Goal: Find specific page/section: Find specific page/section

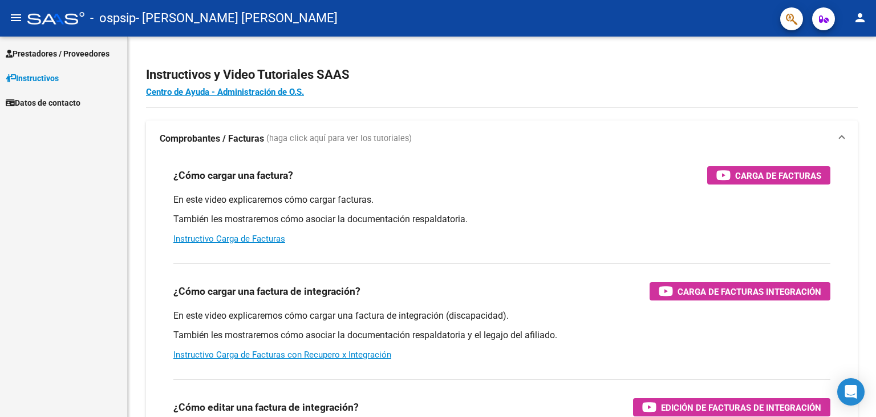
click at [40, 56] on span "Prestadores / Proveedores" at bounding box center [58, 53] width 104 height 13
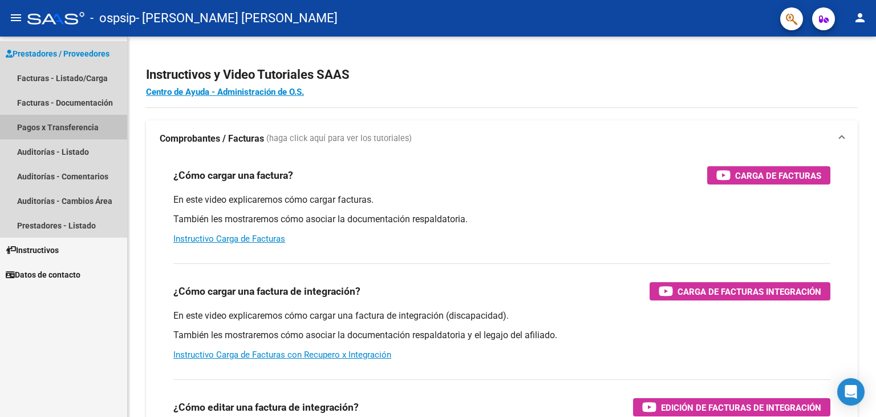
click at [43, 127] on link "Pagos x Transferencia" at bounding box center [63, 127] width 127 height 25
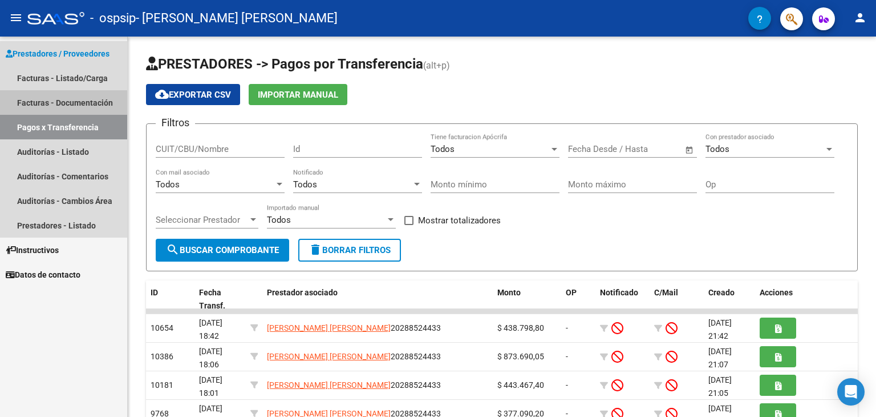
click at [51, 103] on link "Facturas - Documentación" at bounding box center [63, 102] width 127 height 25
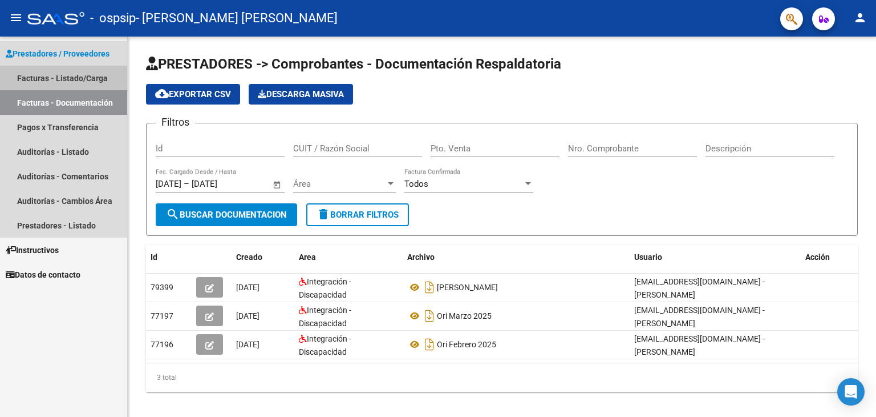
click at [61, 78] on link "Facturas - Listado/Carga" at bounding box center [63, 78] width 127 height 25
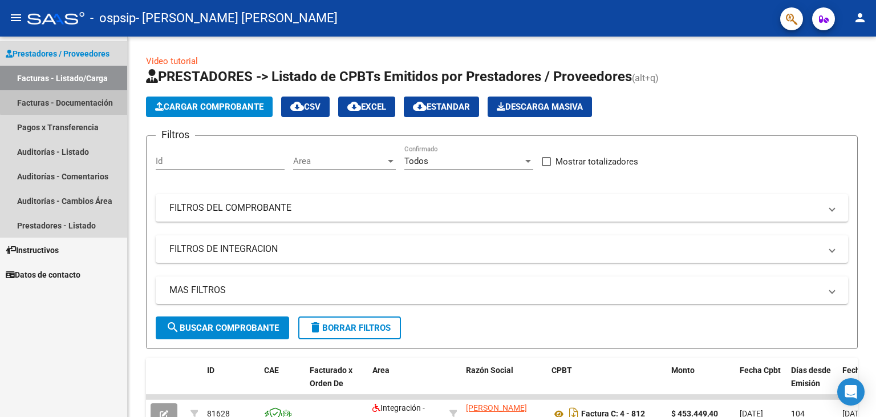
click at [70, 100] on link "Facturas - Documentación" at bounding box center [63, 102] width 127 height 25
